Goal: Task Accomplishment & Management: Manage account settings

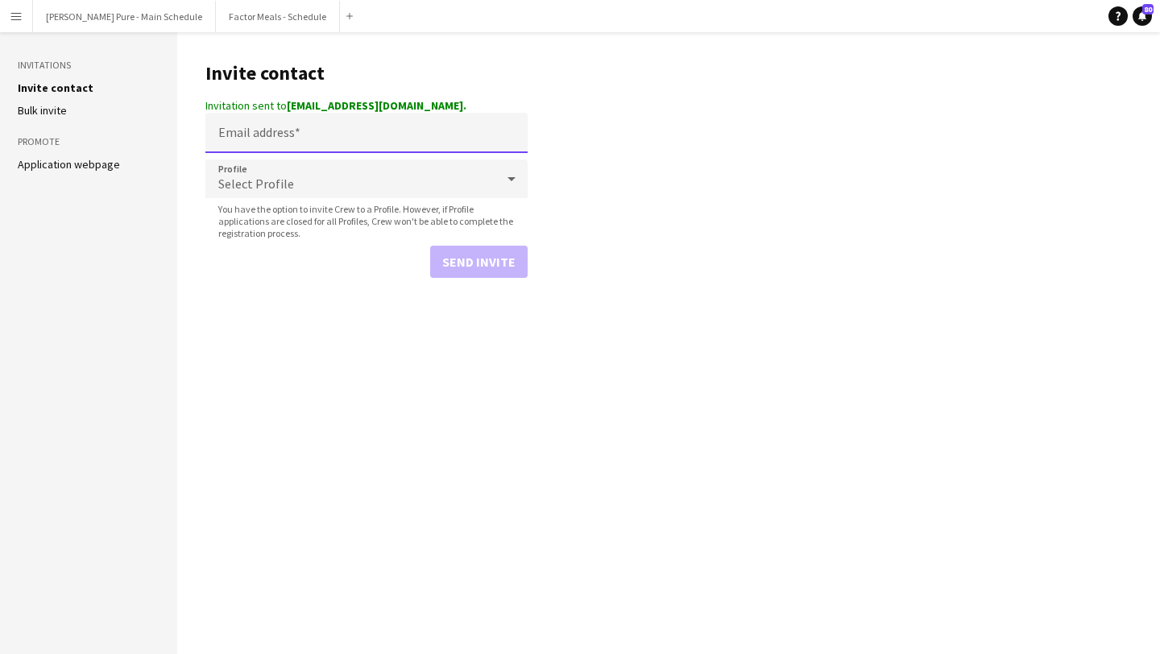
click at [315, 133] on input "Email address" at bounding box center [366, 133] width 322 height 40
paste input "**********"
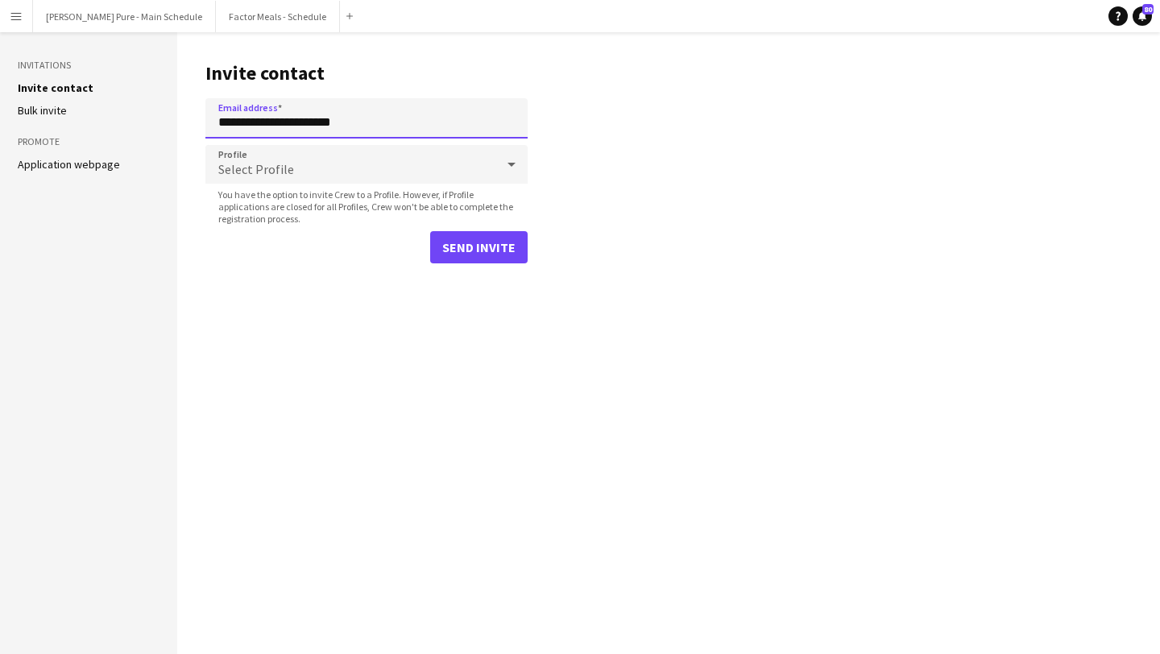
type input "**********"
click at [503, 242] on button "Send invite" at bounding box center [478, 247] width 97 height 32
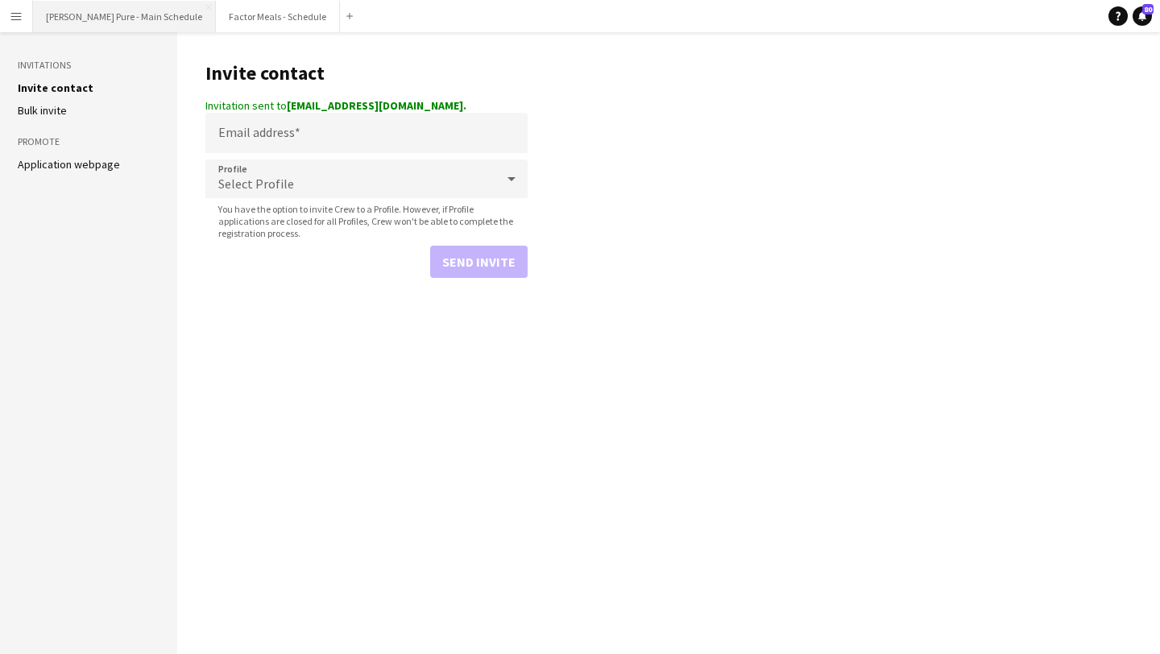
click at [106, 23] on button "[PERSON_NAME] Pure - Main Schedule Close" at bounding box center [124, 16] width 183 height 31
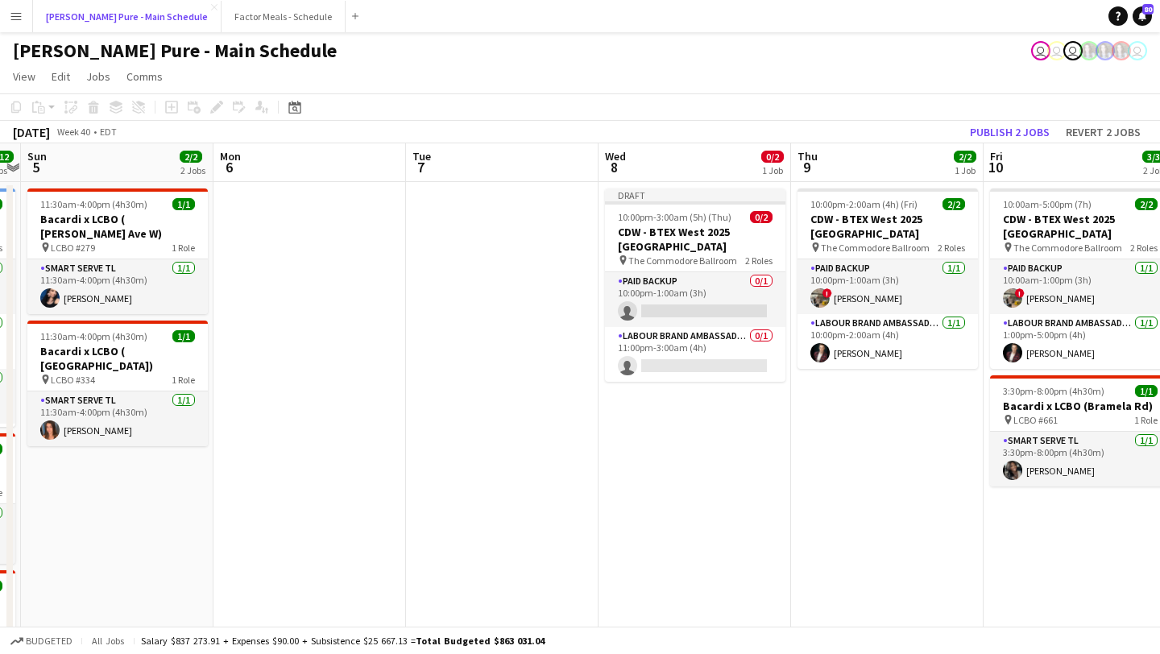
scroll to position [0, 748]
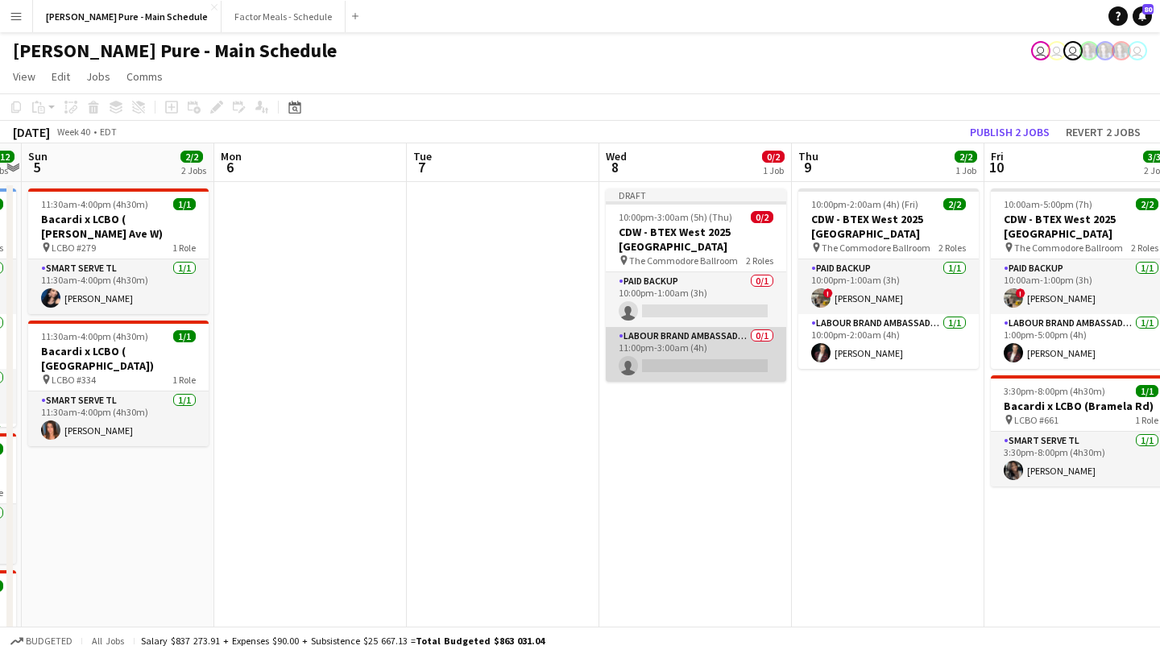
click at [716, 363] on app-card-role "Labour Brand Ambassadors 0/1 11:00pm-3:00am (4h) single-neutral-actions" at bounding box center [696, 354] width 180 height 55
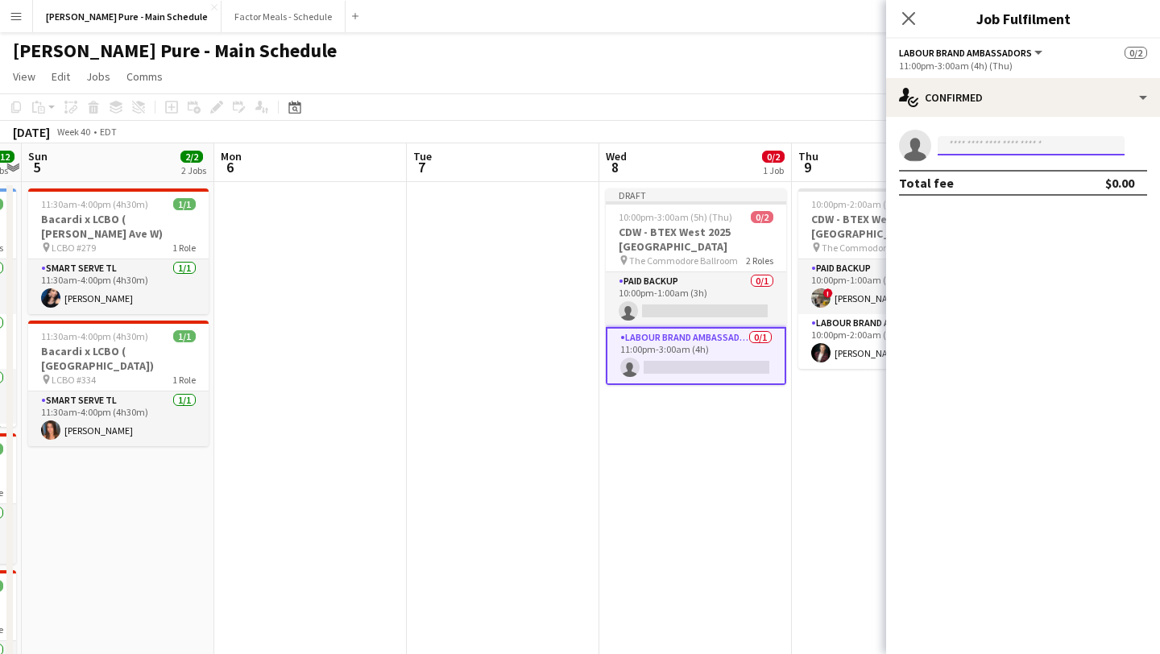
click at [976, 150] on input at bounding box center [1031, 145] width 187 height 19
type input "***"
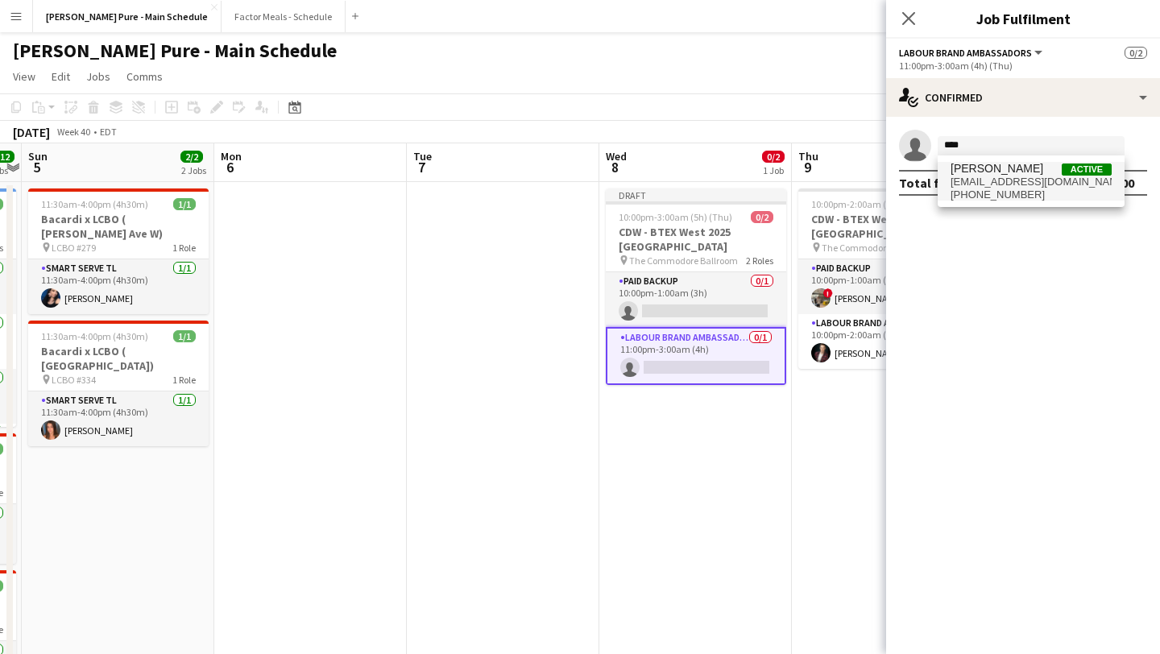
click at [962, 180] on span "mrworldcanada@yahoo.ca" at bounding box center [1031, 182] width 161 height 13
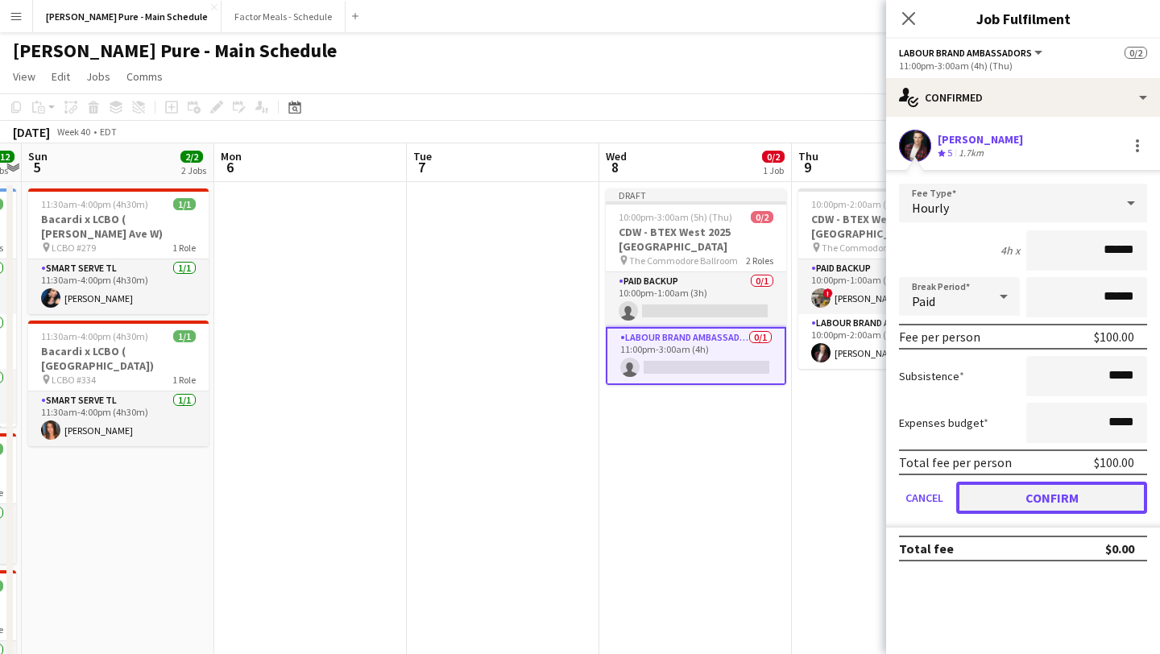
click at [1032, 482] on button "Confirm" at bounding box center [1051, 498] width 191 height 32
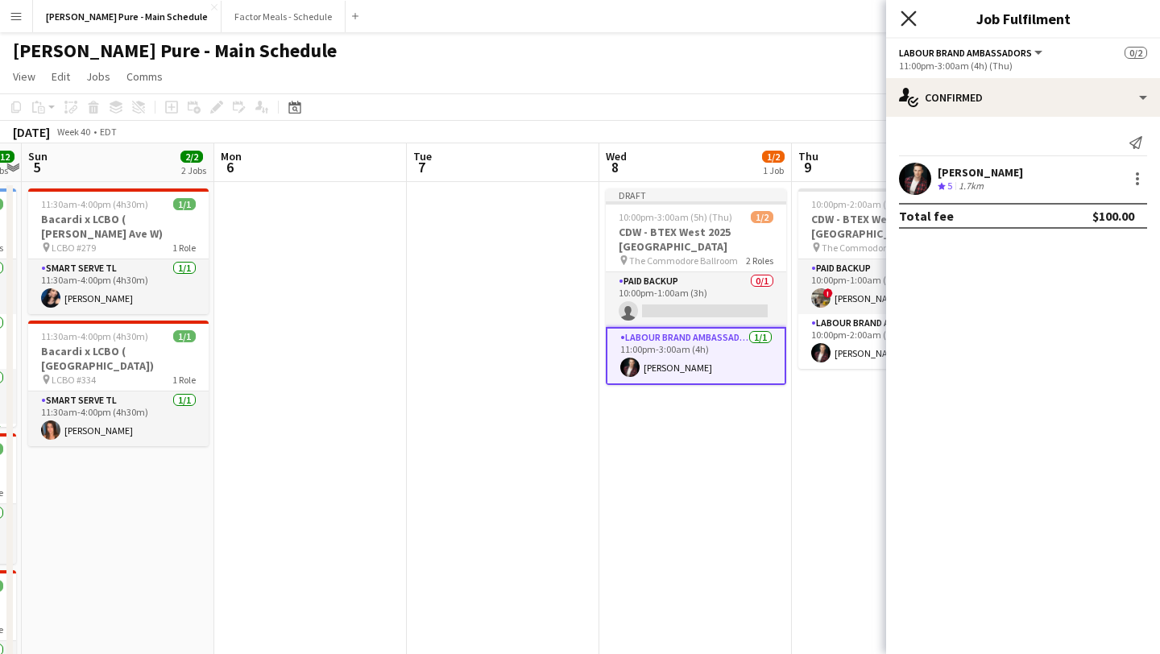
click at [912, 14] on icon at bounding box center [908, 17] width 15 height 15
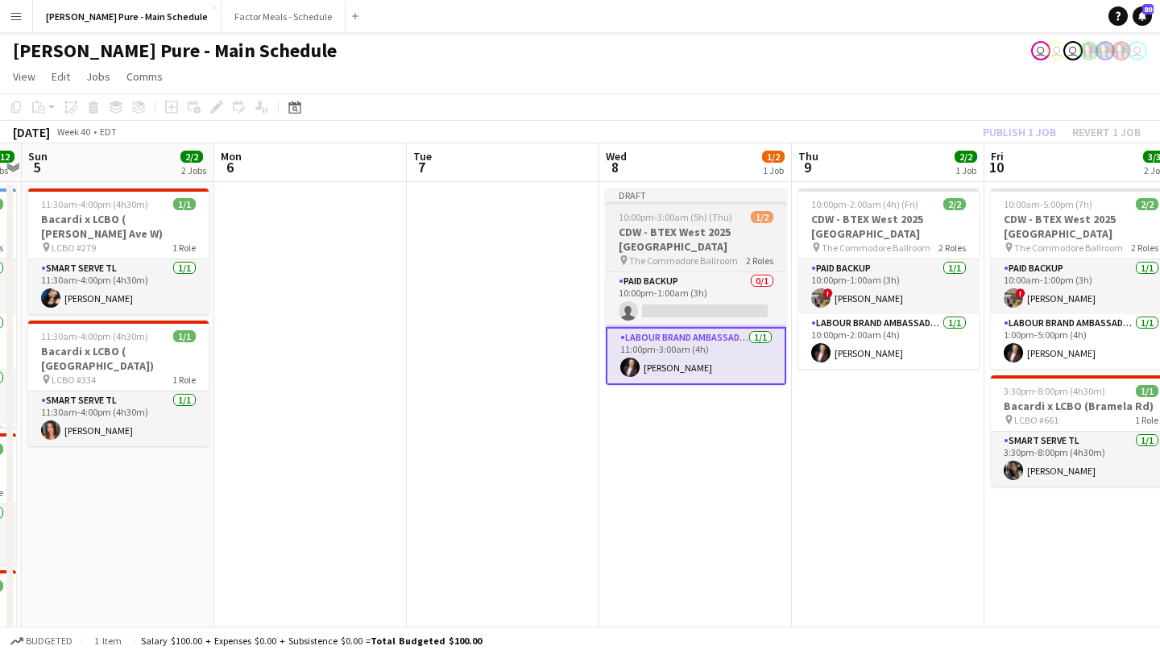
click at [711, 195] on div "Draft" at bounding box center [696, 195] width 180 height 13
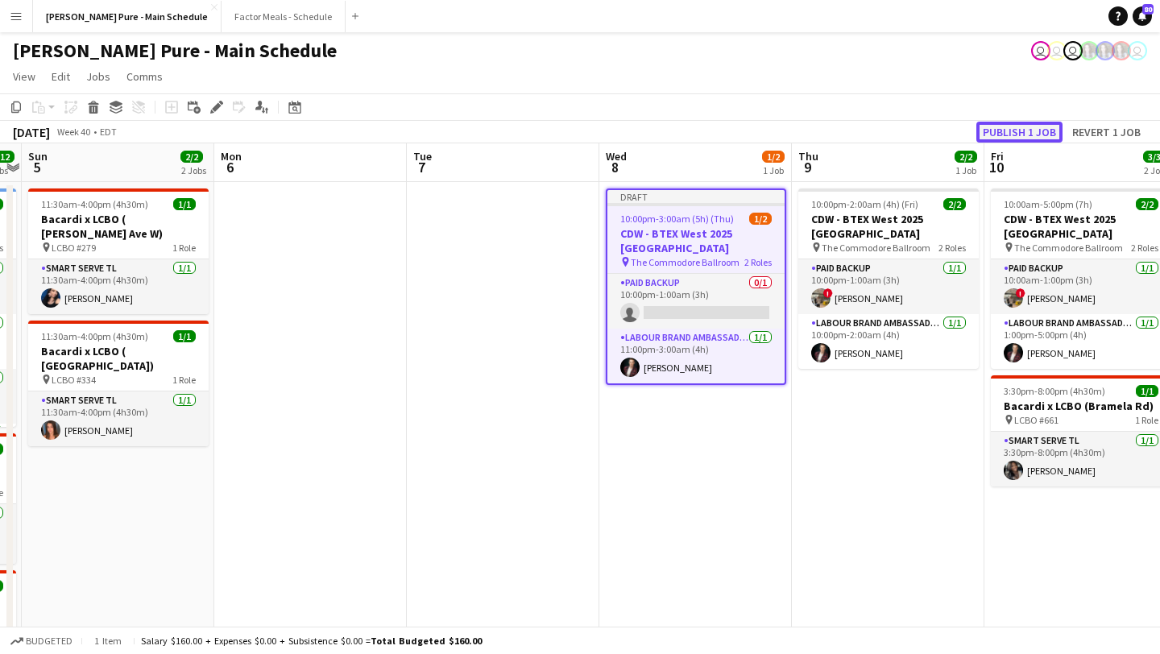
click at [1026, 124] on button "Publish 1 job" at bounding box center [1019, 132] width 86 height 21
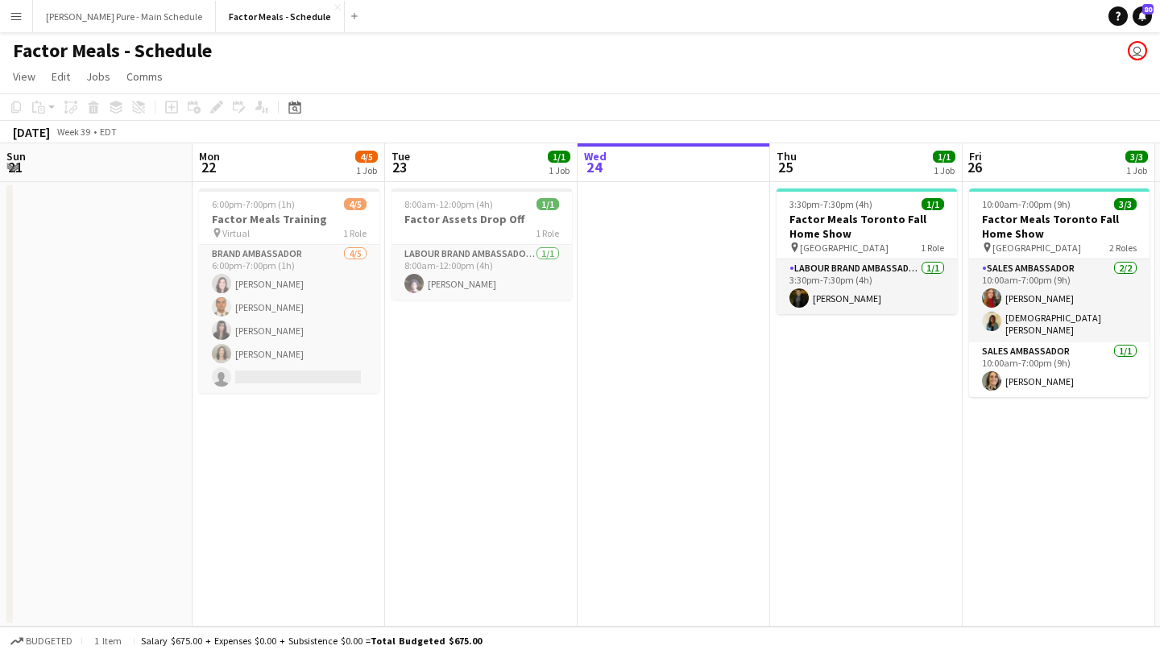
scroll to position [0, 451]
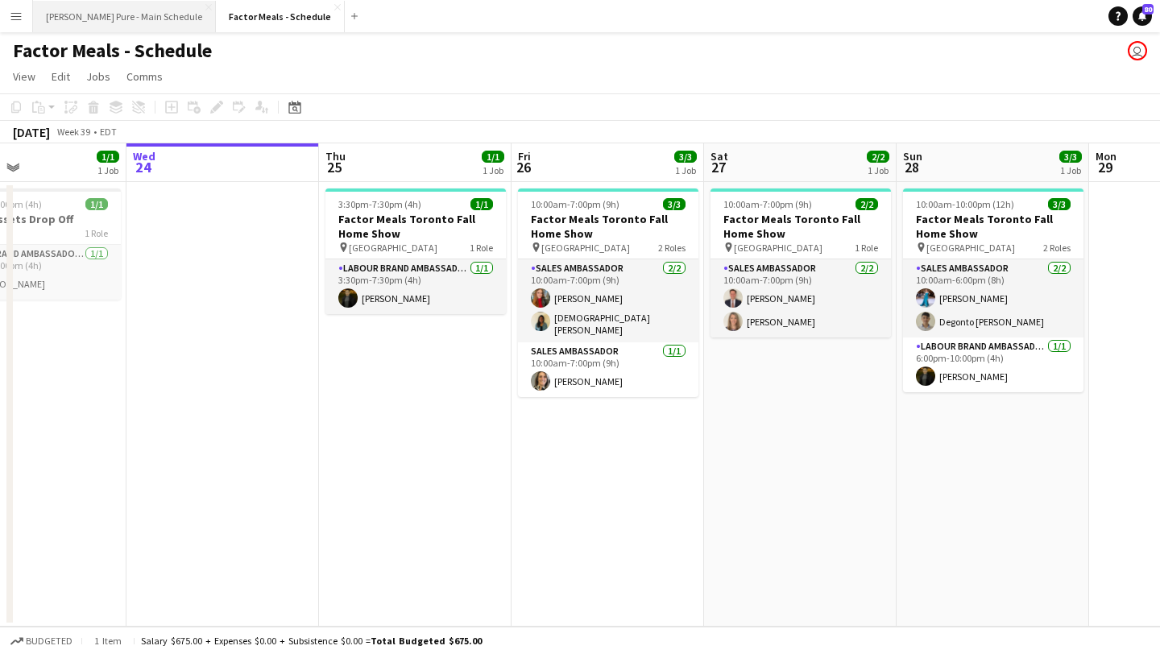
click at [111, 23] on button "[PERSON_NAME] Pure - Main Schedule Close" at bounding box center [124, 16] width 183 height 31
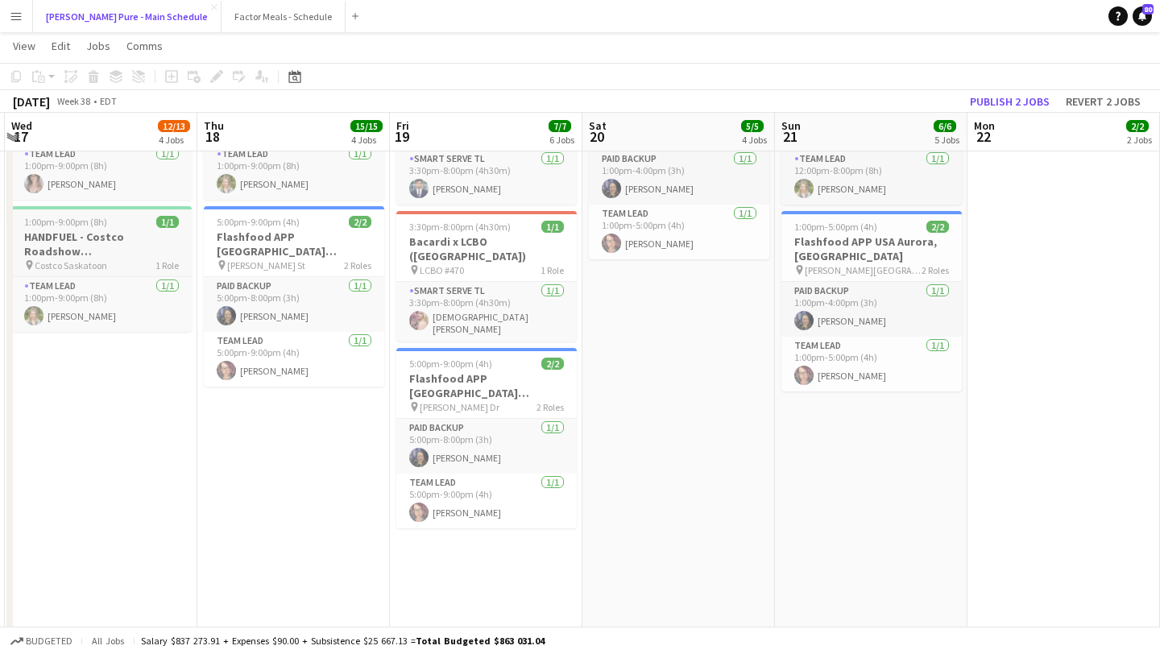
scroll to position [0, 457]
